Goal: Task Accomplishment & Management: Manage account settings

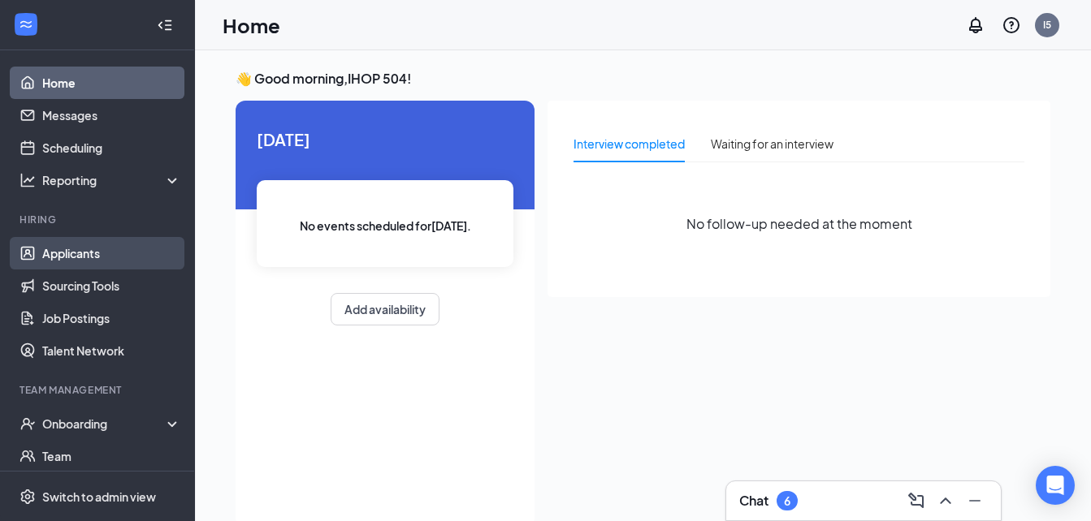
click at [109, 255] on link "Applicants" at bounding box center [111, 253] width 139 height 32
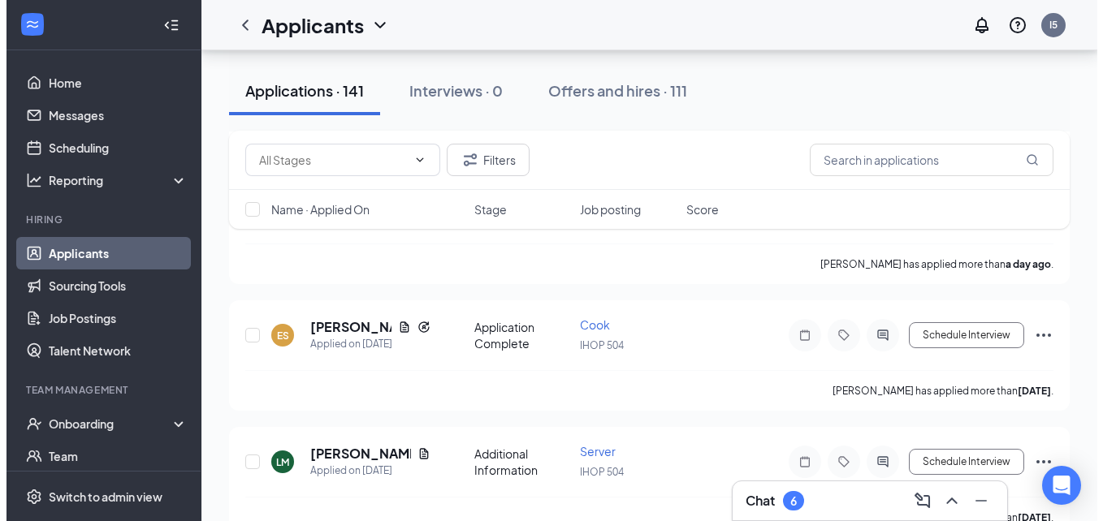
scroll to position [1299, 0]
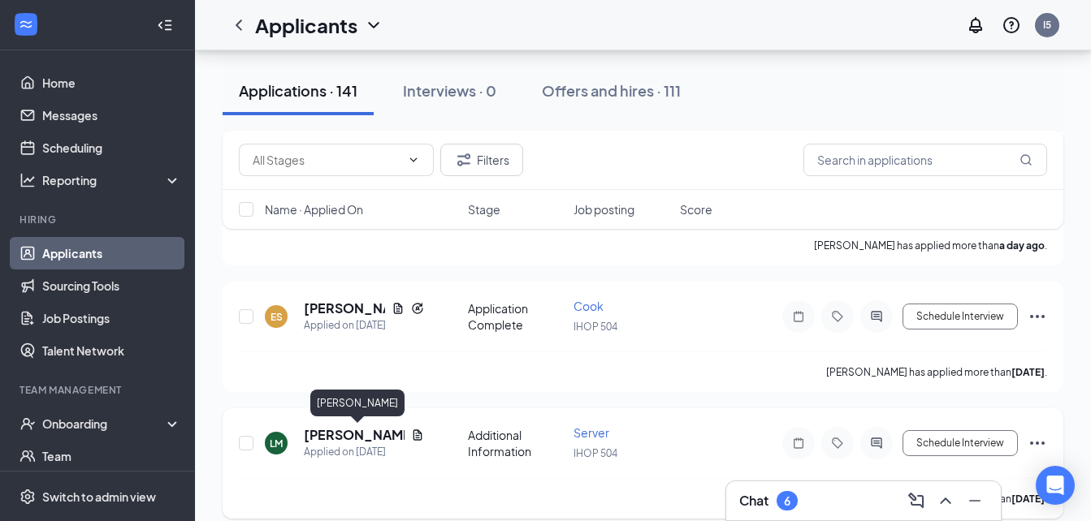
click at [331, 435] on h5 "[PERSON_NAME]" at bounding box center [354, 435] width 101 height 18
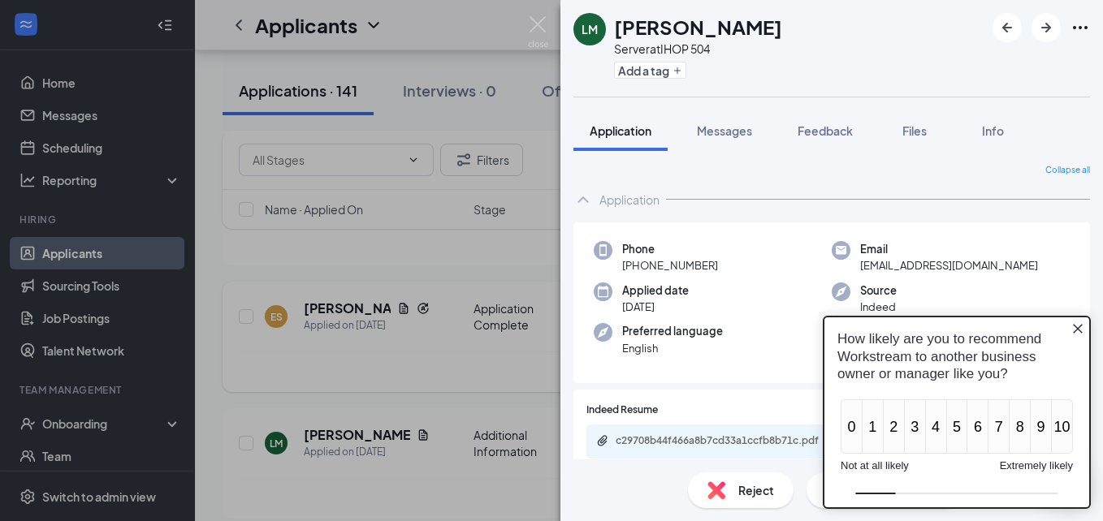
drag, startPoint x: 450, startPoint y: 412, endPoint x: 407, endPoint y: 344, distance: 80.7
click at [450, 409] on div "[PERSON_NAME] Server at IHOP 504 Add a tag Application Messages Feedback Files …" at bounding box center [551, 260] width 1103 height 521
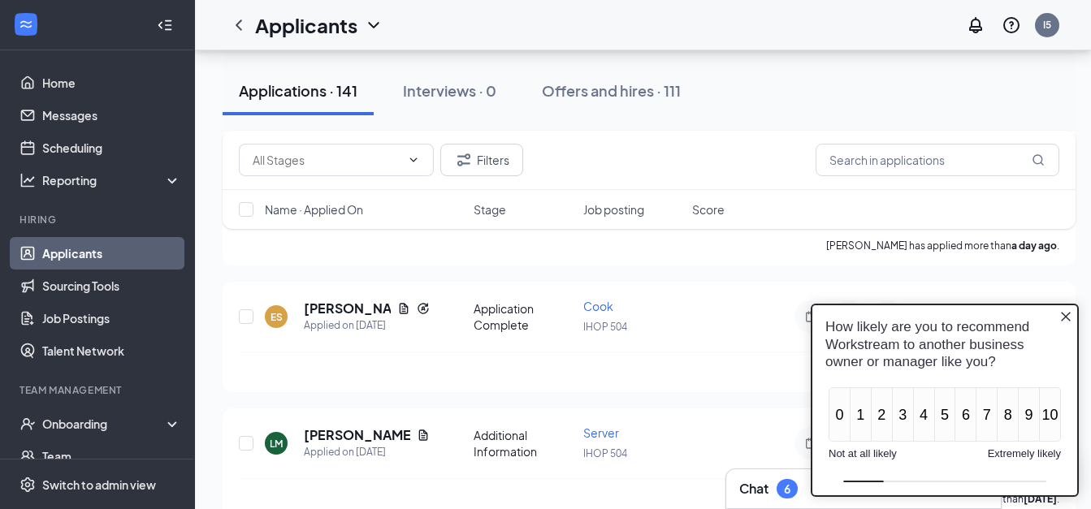
click at [1070, 319] on icon "Close button" at bounding box center [1065, 316] width 13 height 13
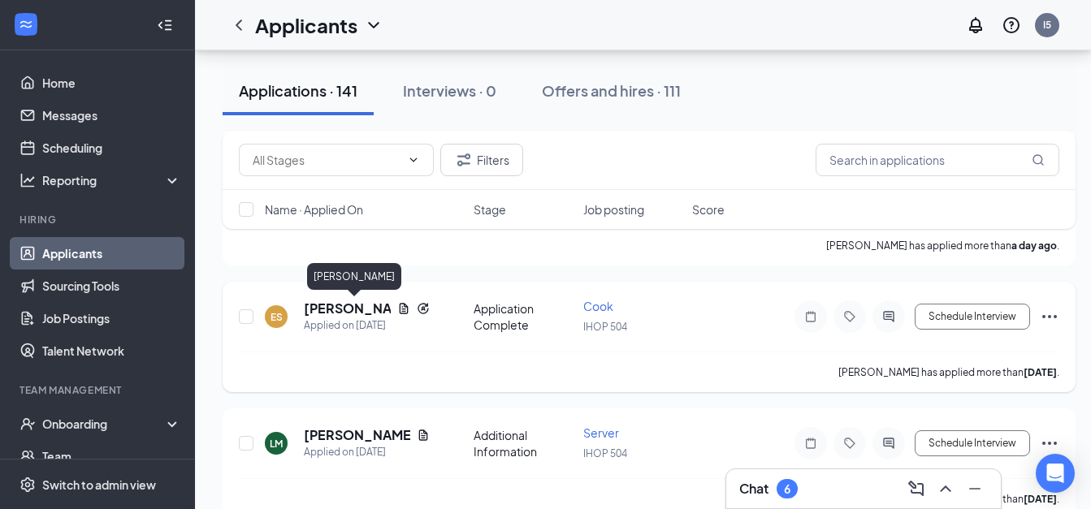
click at [335, 313] on h5 "[PERSON_NAME]" at bounding box center [347, 309] width 87 height 18
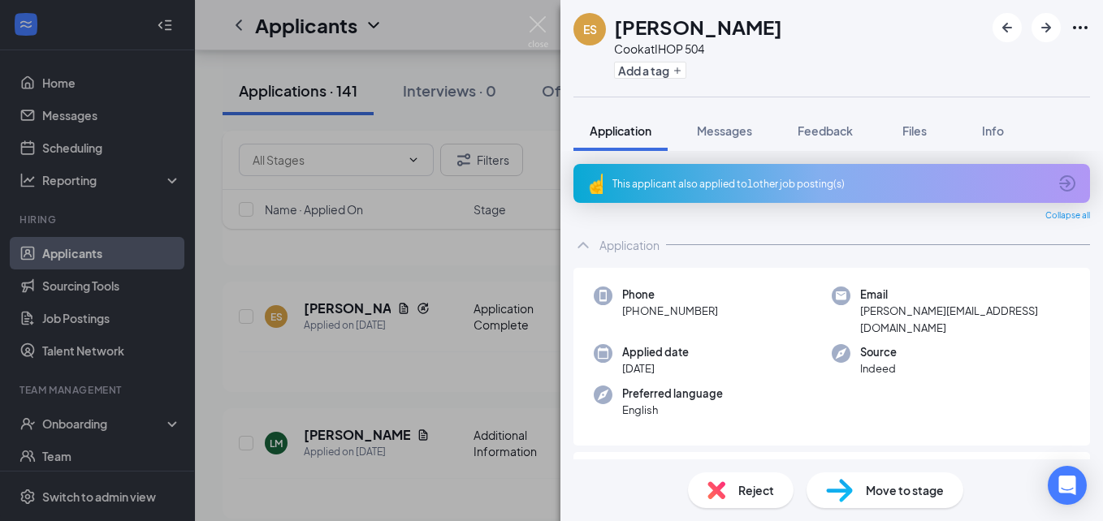
click at [482, 262] on div "ES [PERSON_NAME] at IHOP 504 Add a tag Application Messages Feedback Files Info…" at bounding box center [551, 260] width 1103 height 521
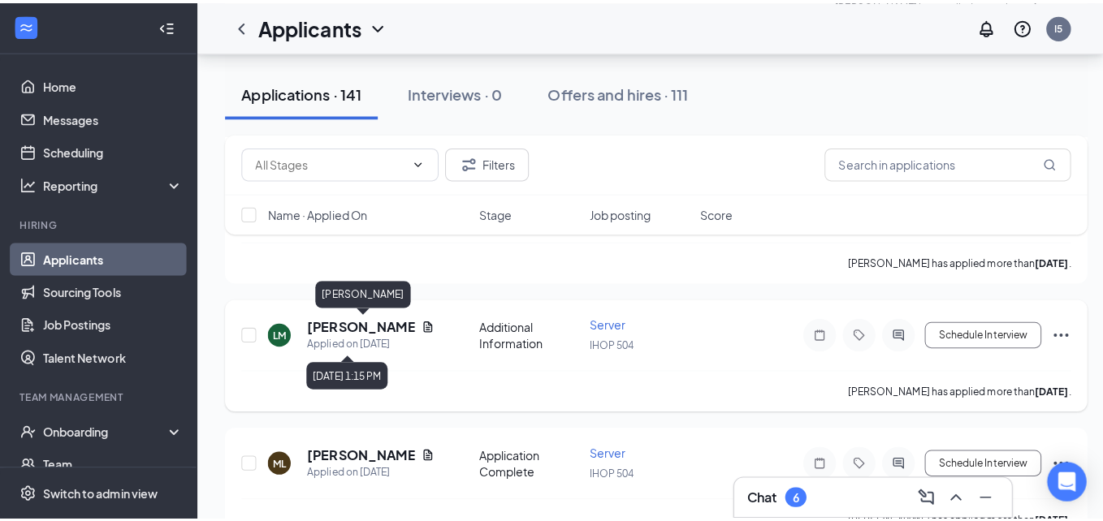
scroll to position [1462, 0]
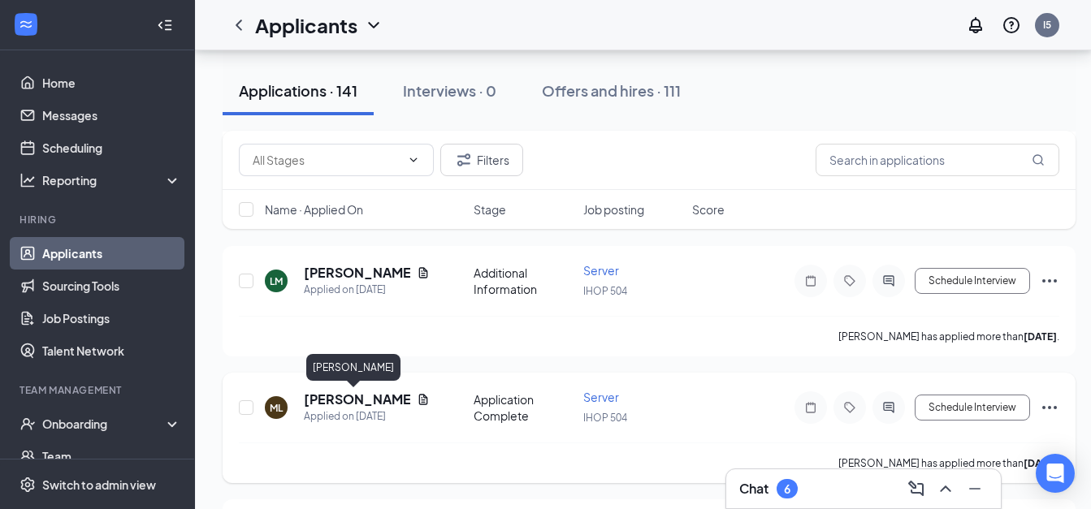
click at [342, 399] on h5 "[PERSON_NAME]" at bounding box center [357, 400] width 106 height 18
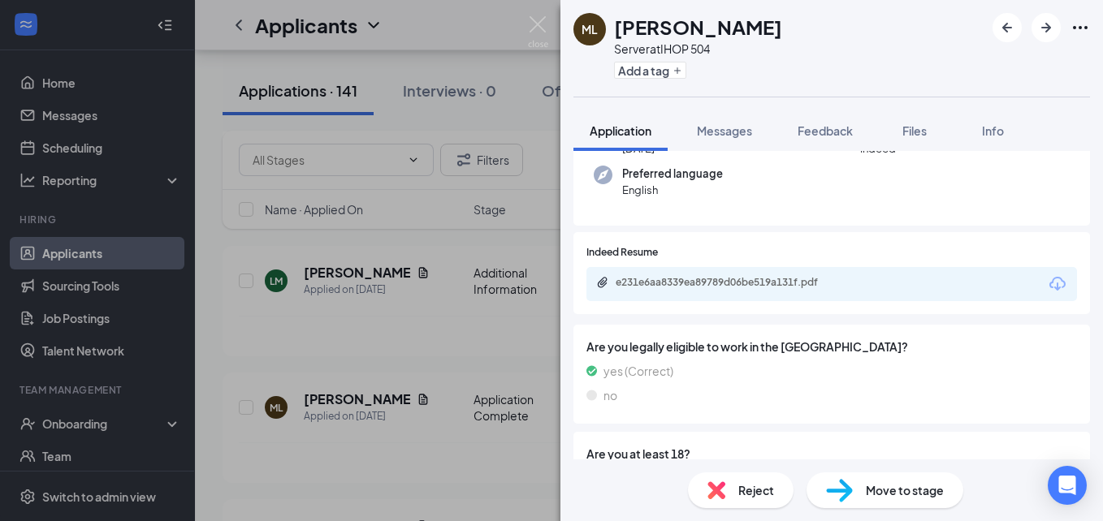
scroll to position [162, 0]
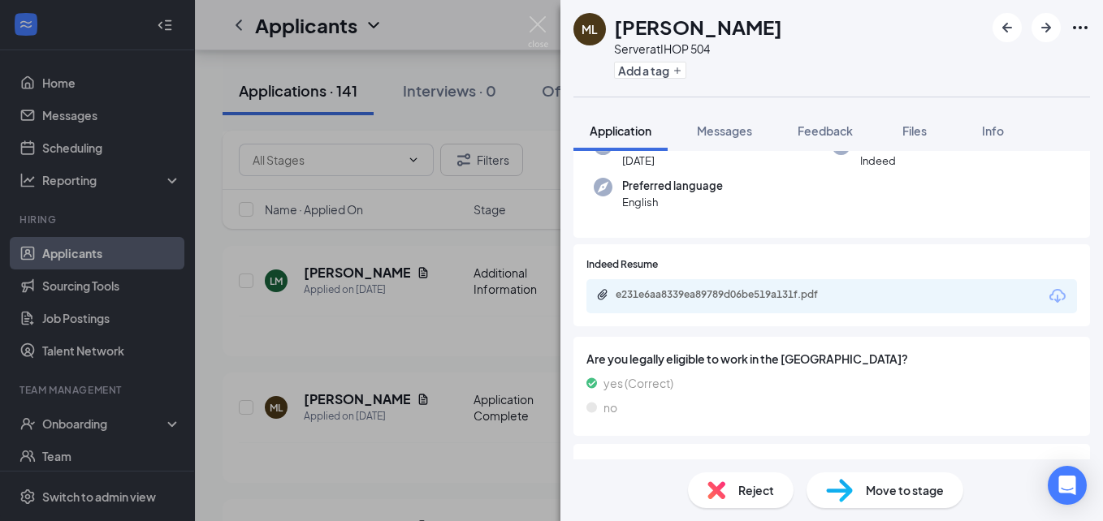
click at [383, 407] on div "ML [PERSON_NAME] Server at IHOP 504 Add a tag Application Messages Feedback Fil…" at bounding box center [551, 260] width 1103 height 521
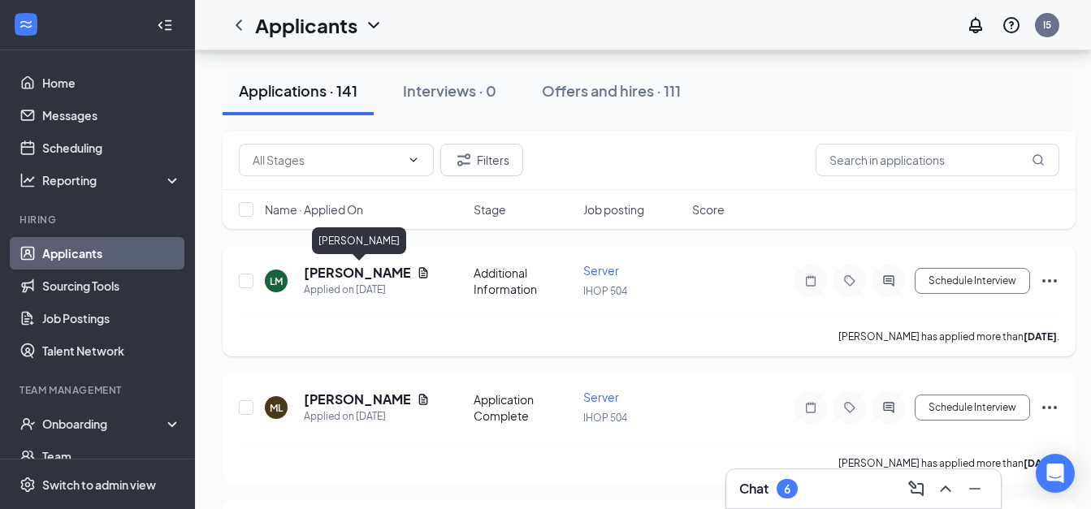
click at [357, 270] on h5 "[PERSON_NAME]" at bounding box center [357, 273] width 106 height 18
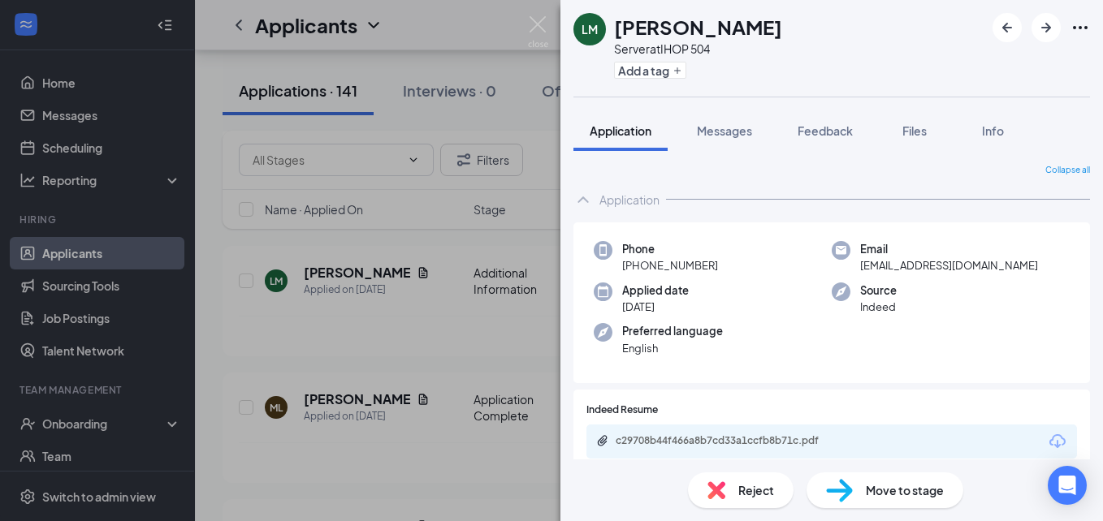
click at [323, 470] on div "[PERSON_NAME] Server at IHOP 504 Add a tag Application Messages Feedback Files …" at bounding box center [551, 260] width 1103 height 521
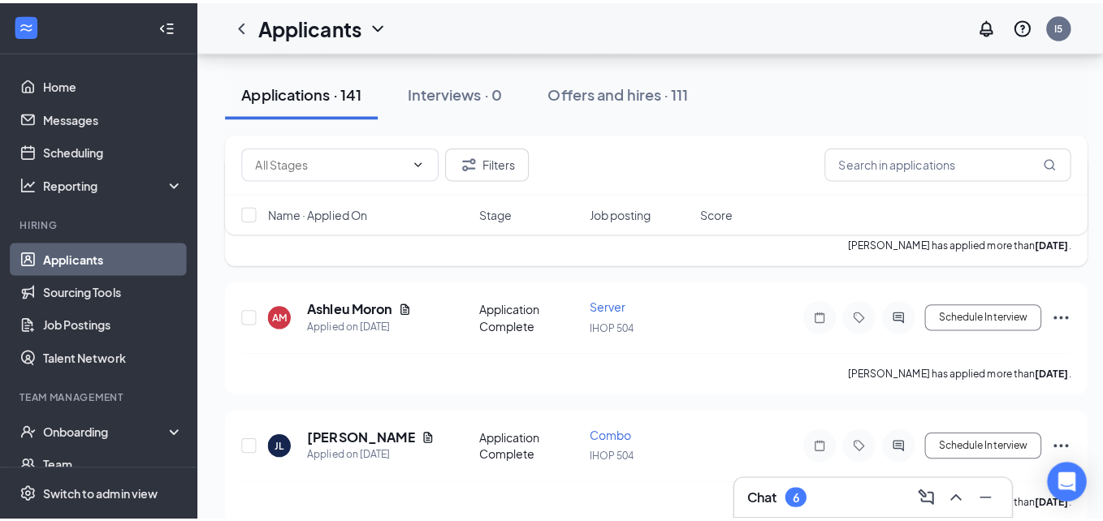
scroll to position [2193, 0]
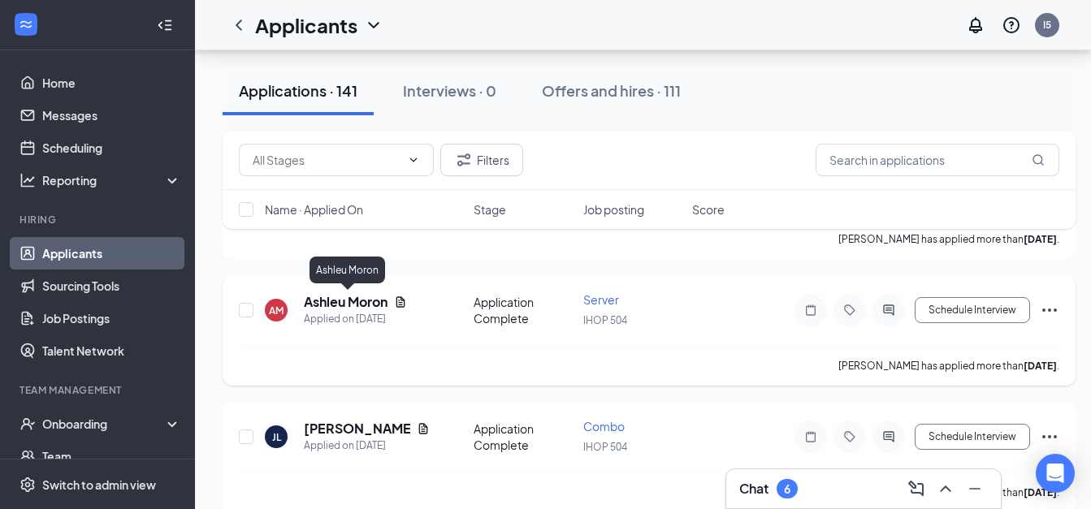
click at [337, 303] on h5 "Ashleu Moron" at bounding box center [346, 302] width 84 height 18
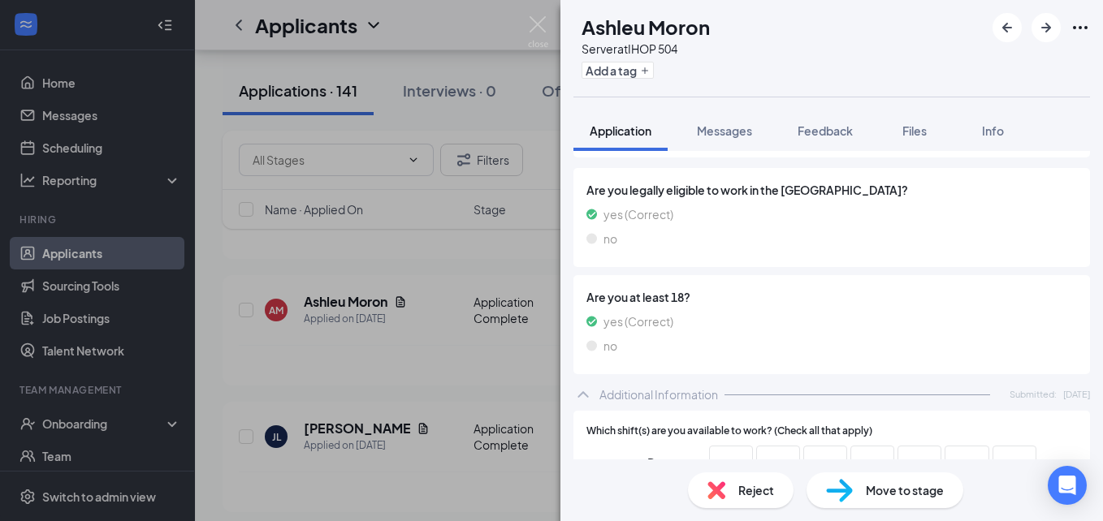
scroll to position [487, 0]
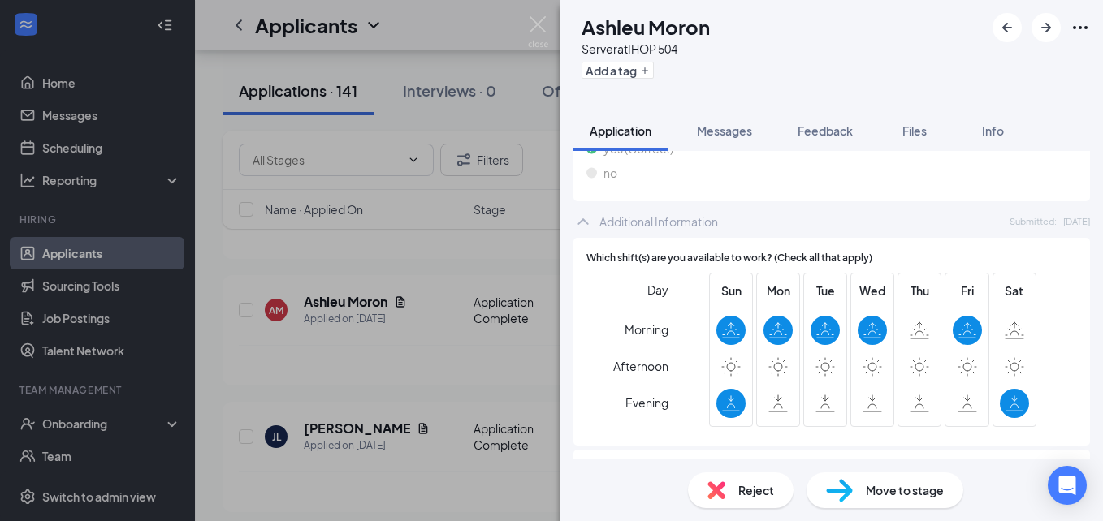
click at [370, 387] on div "AM Ashleu Moron Server at IHOP 504 Add a tag Application Messages Feedback File…" at bounding box center [551, 260] width 1103 height 521
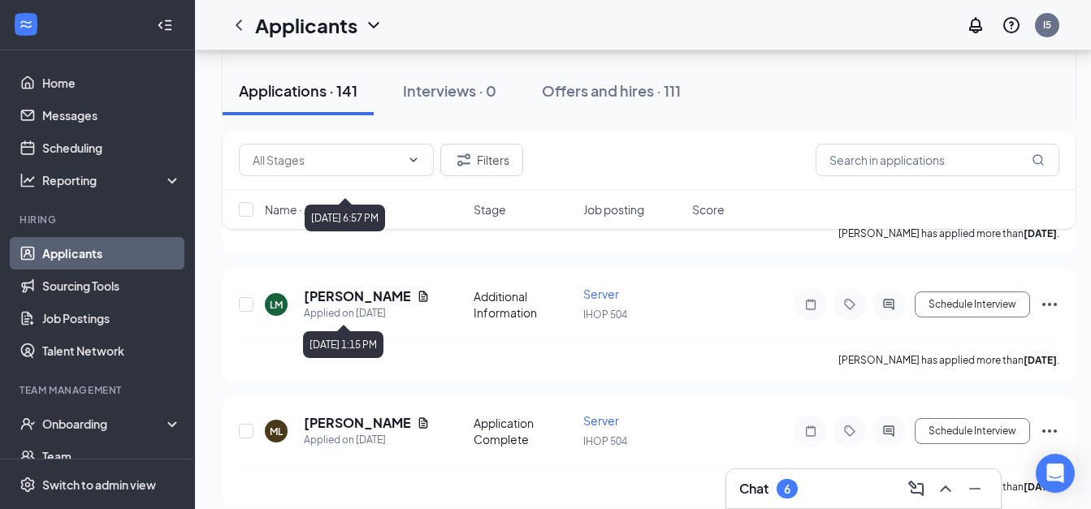
scroll to position [1218, 0]
